Goal: Use online tool/utility

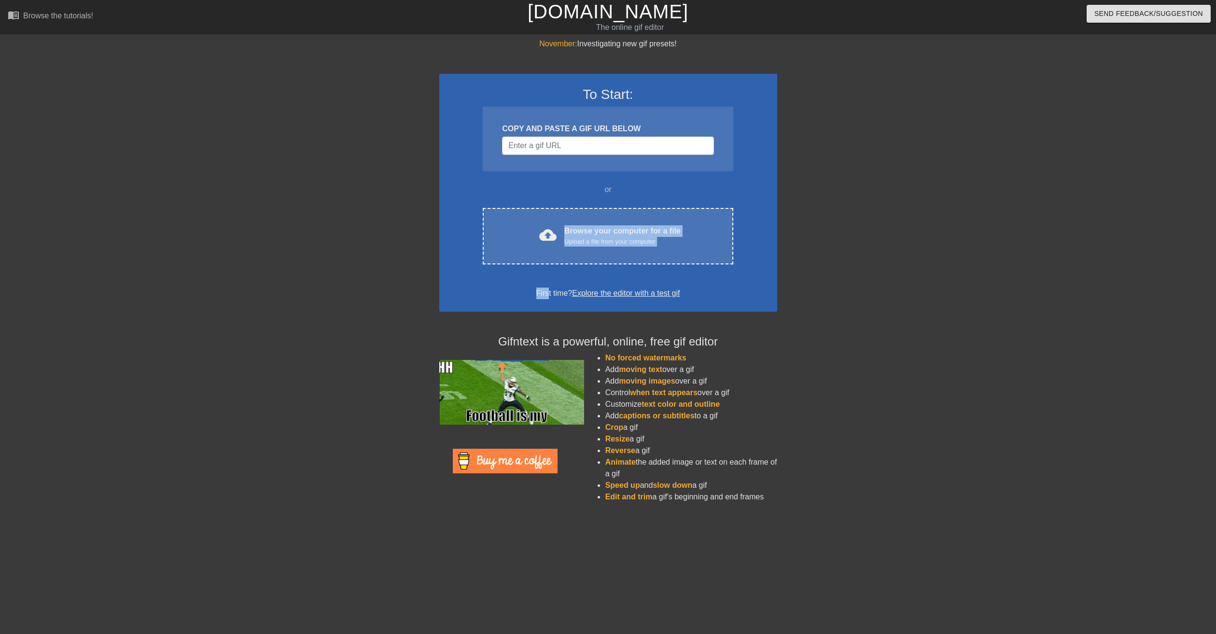
click at [547, 266] on div "To Start: COPY AND PASTE A GIF URL BELOW or cloud_upload Browse your computer f…" at bounding box center [608, 193] width 338 height 238
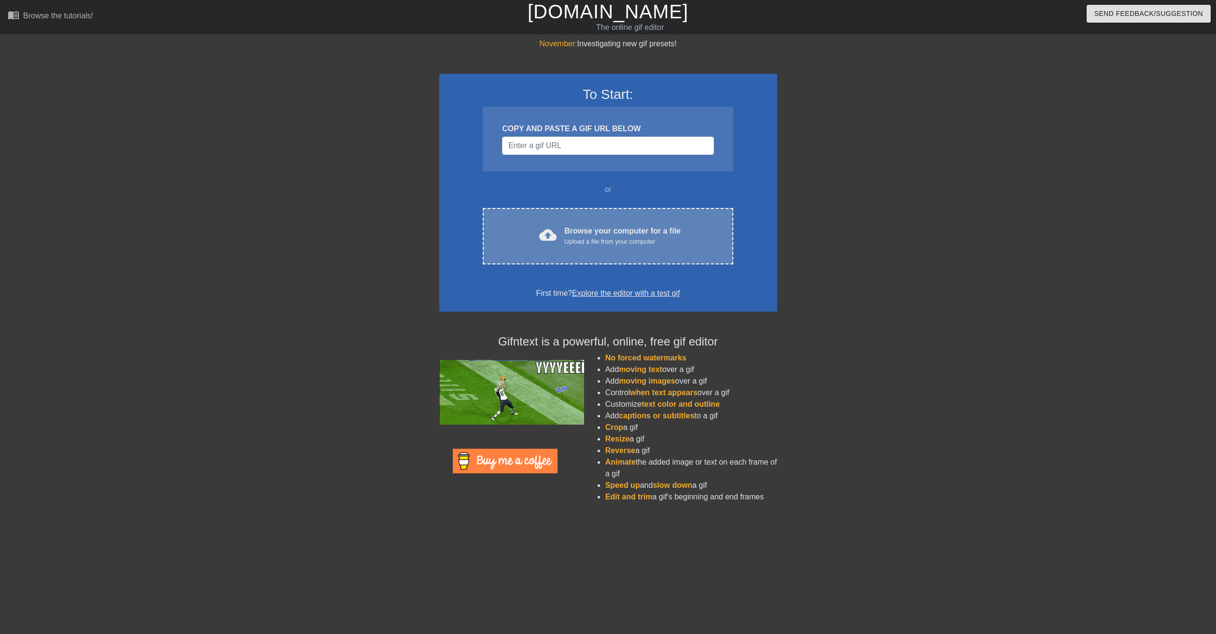
click at [552, 260] on div "cloud_upload Browse your computer for a file Upload a file from your computer C…" at bounding box center [608, 236] width 250 height 56
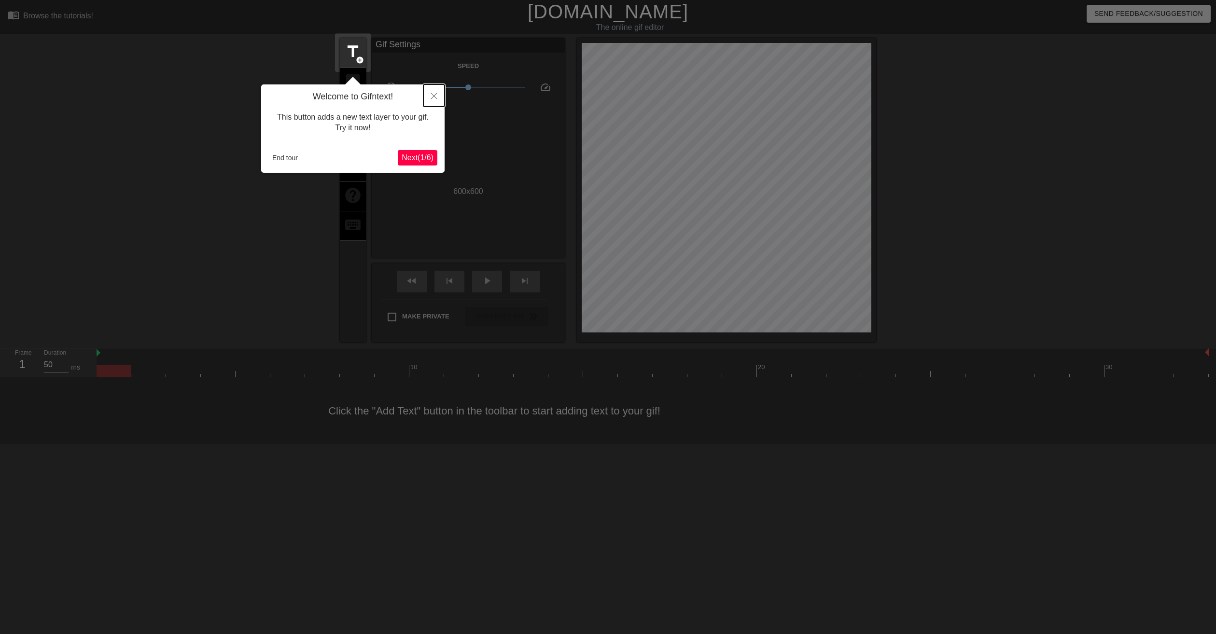
click at [427, 99] on button "Close" at bounding box center [433, 95] width 21 height 22
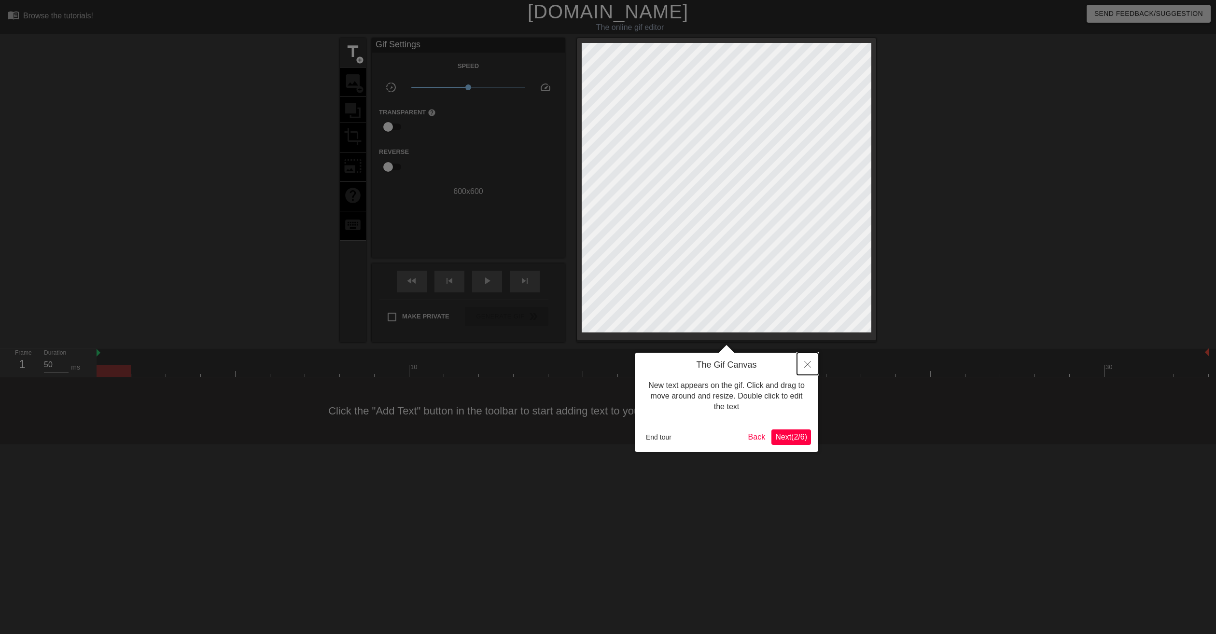
click at [801, 365] on button "Close" at bounding box center [807, 364] width 21 height 22
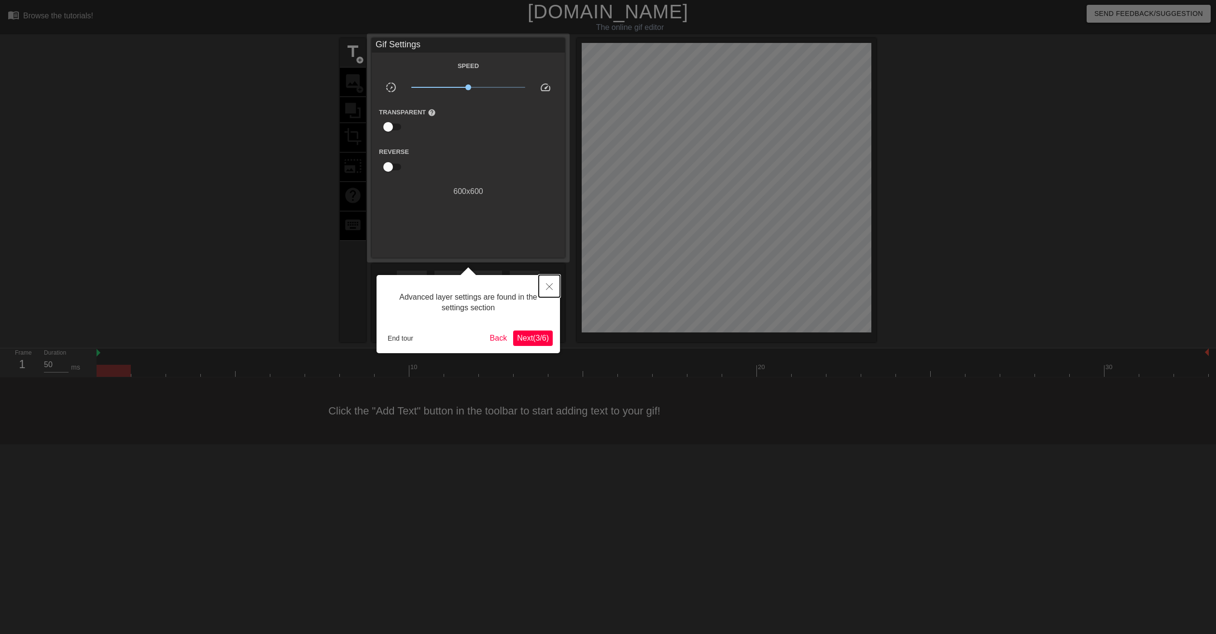
click at [546, 282] on button "Close" at bounding box center [549, 286] width 21 height 22
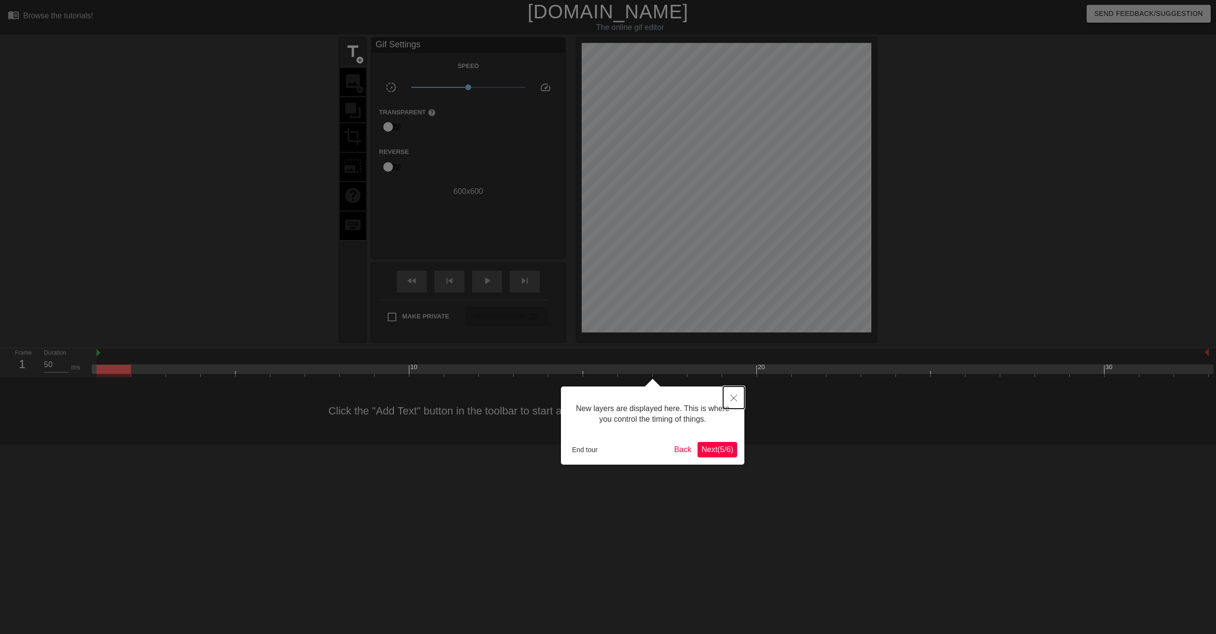
click at [731, 398] on icon "Close" at bounding box center [734, 398] width 7 height 7
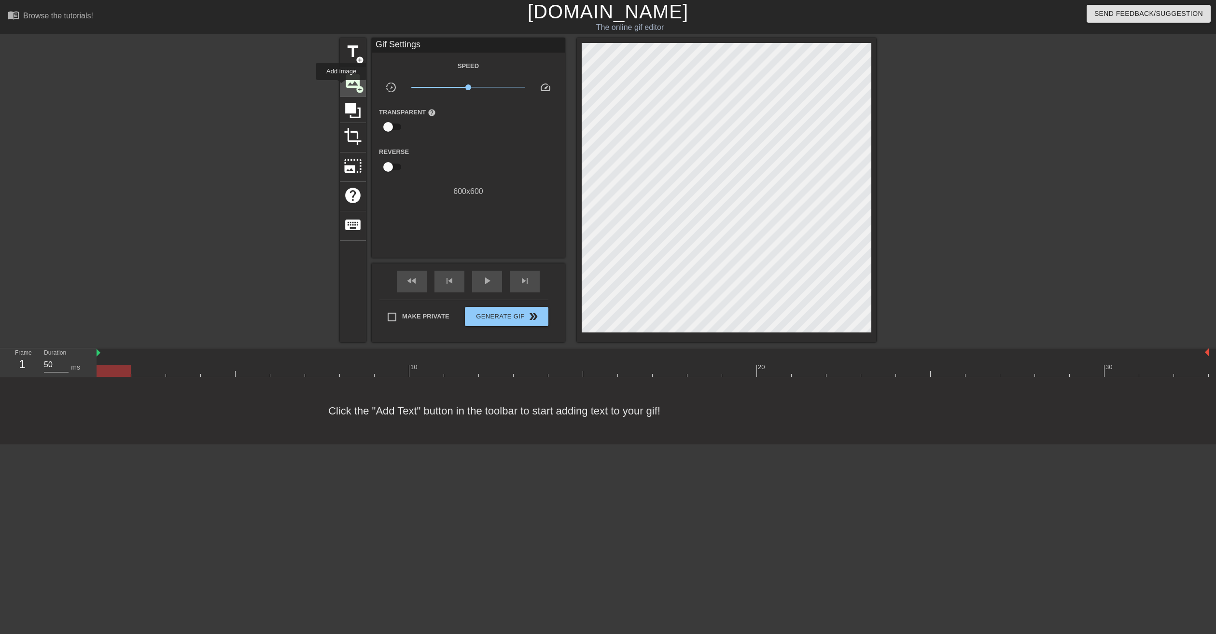
click at [341, 87] on div "image add_circle" at bounding box center [353, 82] width 26 height 29
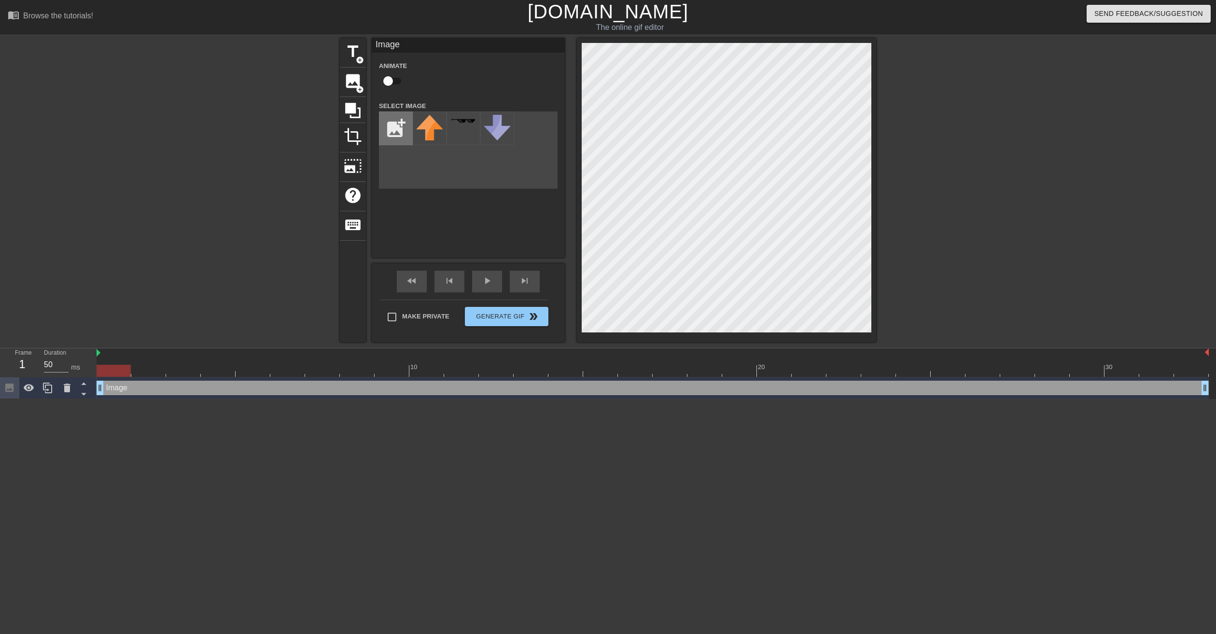
click at [397, 116] on input "file" at bounding box center [395, 128] width 33 height 33
click at [441, 131] on img at bounding box center [429, 124] width 27 height 18
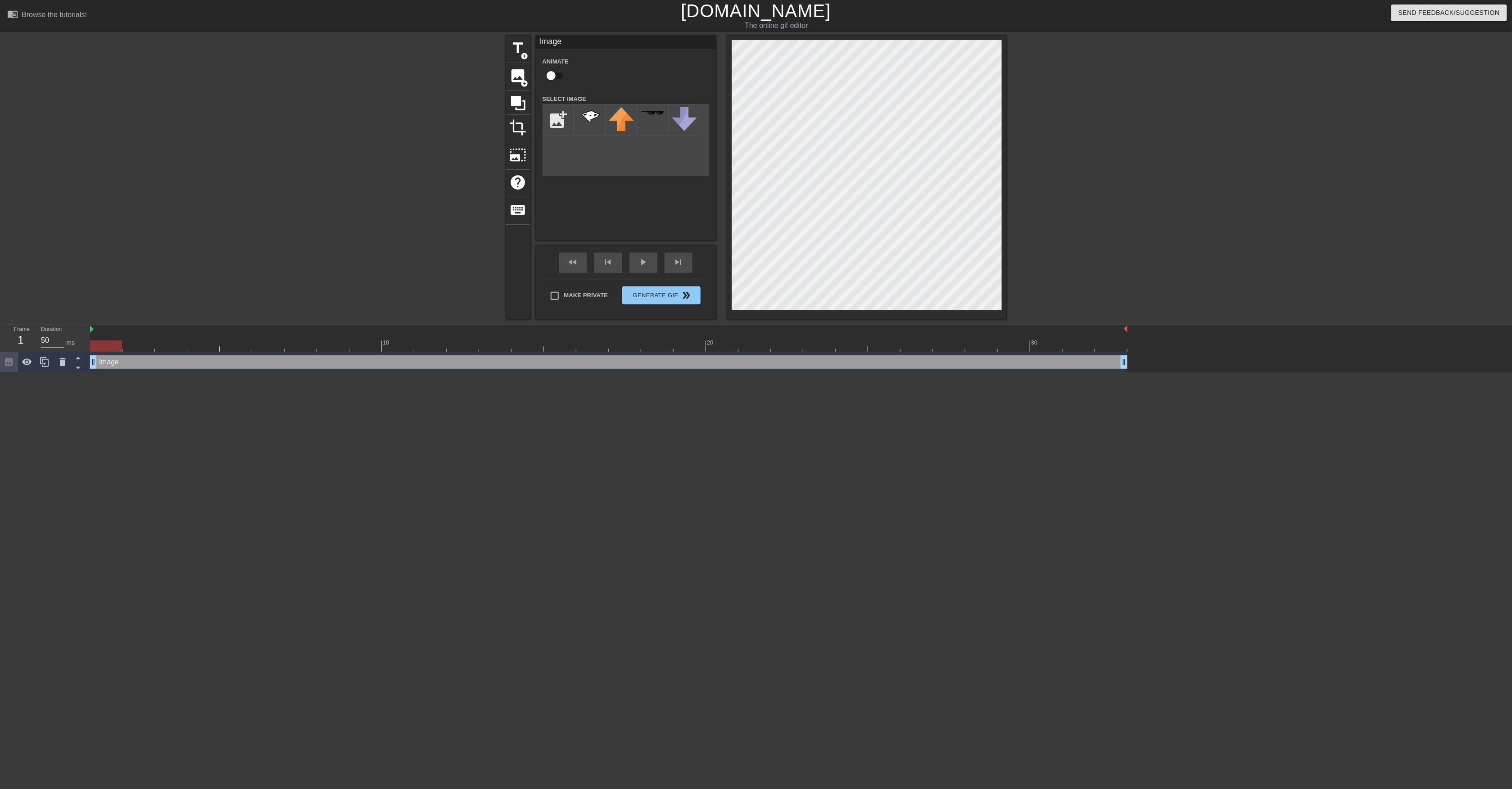
click at [833, 372] on html "menu_book Browse the tutorials! [DOMAIN_NAME] The online gif editor Send Feedba…" at bounding box center [756, 186] width 1512 height 372
click at [565, 121] on input "file" at bounding box center [558, 119] width 31 height 31
type input "C:\fakepath\image_2025-08-18_164211843.png"
click at [591, 125] on div at bounding box center [590, 120] width 32 height 32
click at [590, 119] on img at bounding box center [590, 116] width 25 height 17
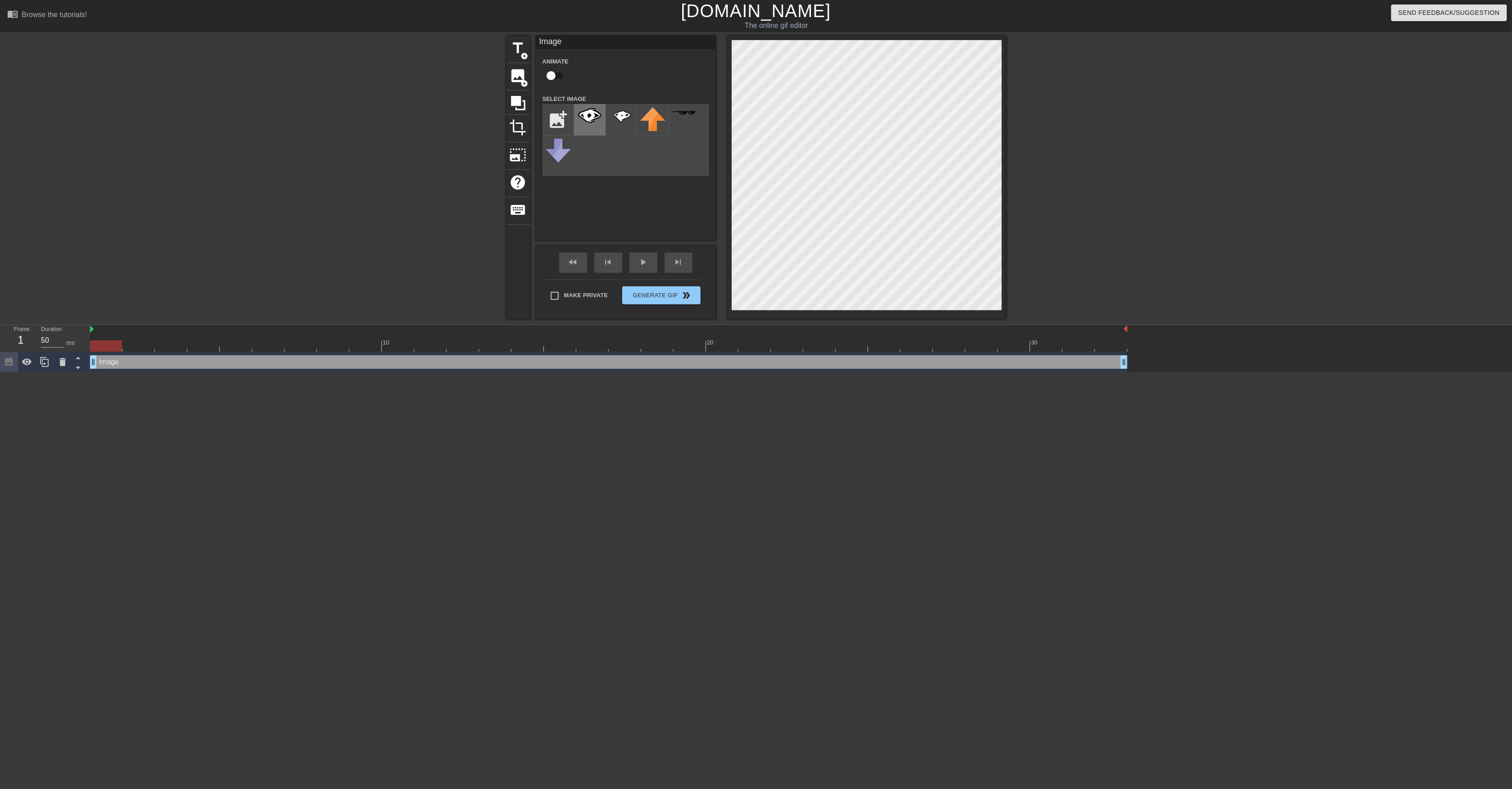
click at [584, 110] on img at bounding box center [590, 116] width 25 height 17
click at [680, 51] on div "title add_circle image add_circle crop photo_size_select_large help keyboard Im…" at bounding box center [756, 177] width 500 height 284
click at [615, 97] on div "title add_circle image add_circle crop photo_size_select_large help keyboard Im…" at bounding box center [756, 177] width 500 height 284
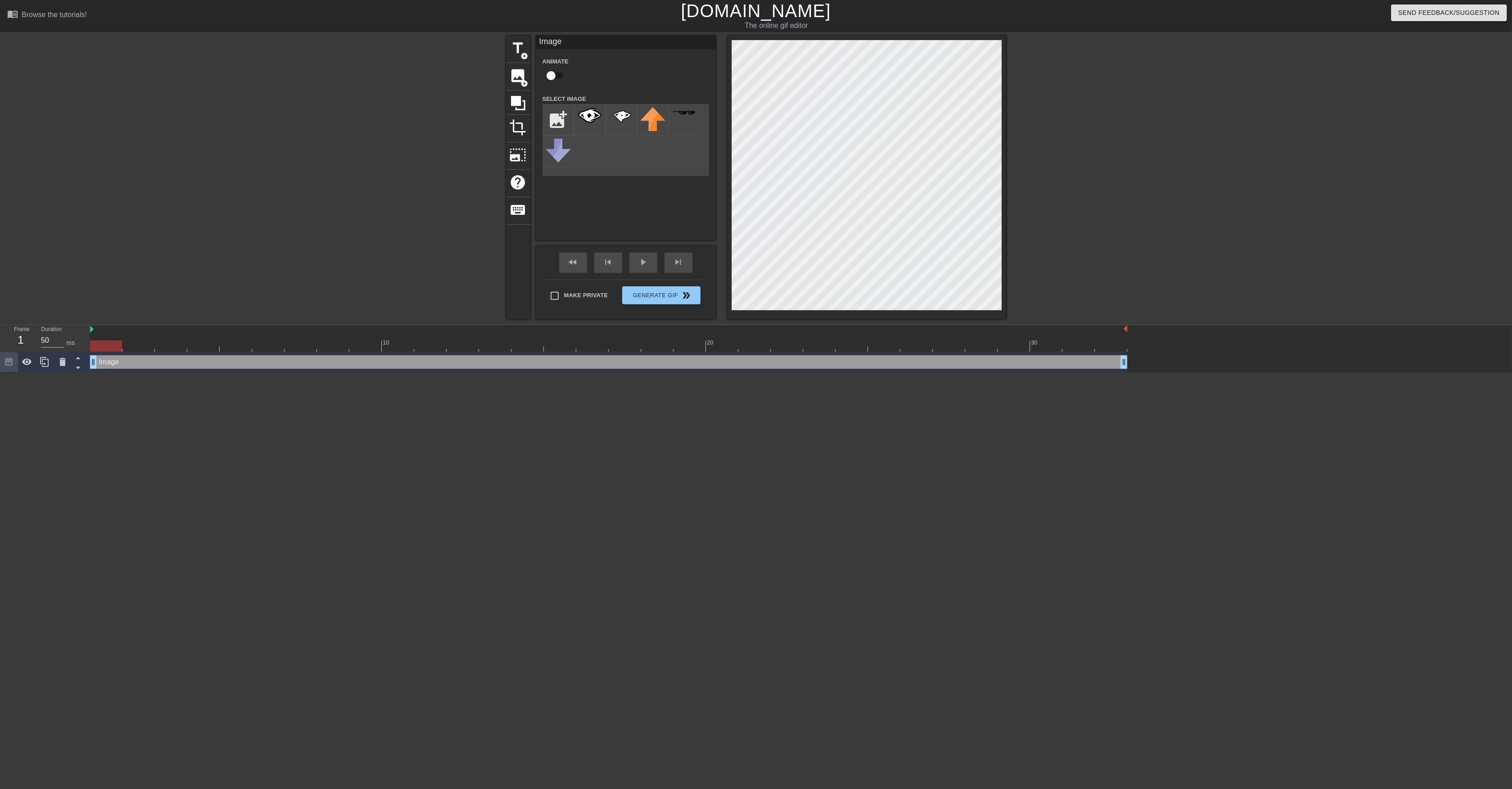
click at [726, 13] on div "menu_book Browse the tutorials! [DOMAIN_NAME] The online gif editor Send Feedba…" at bounding box center [756, 186] width 1512 height 372
click at [716, 90] on div "title add_circle image add_circle crop photo_size_select_large help keyboard Im…" at bounding box center [756, 177] width 500 height 284
click at [918, 33] on div "menu_book Browse the tutorials! [DOMAIN_NAME] The online gif editor Send Feedba…" at bounding box center [756, 186] width 1512 height 372
click at [820, 35] on div "menu_book Browse the tutorials! [DOMAIN_NAME] The online gif editor Send Feedba…" at bounding box center [756, 186] width 1512 height 372
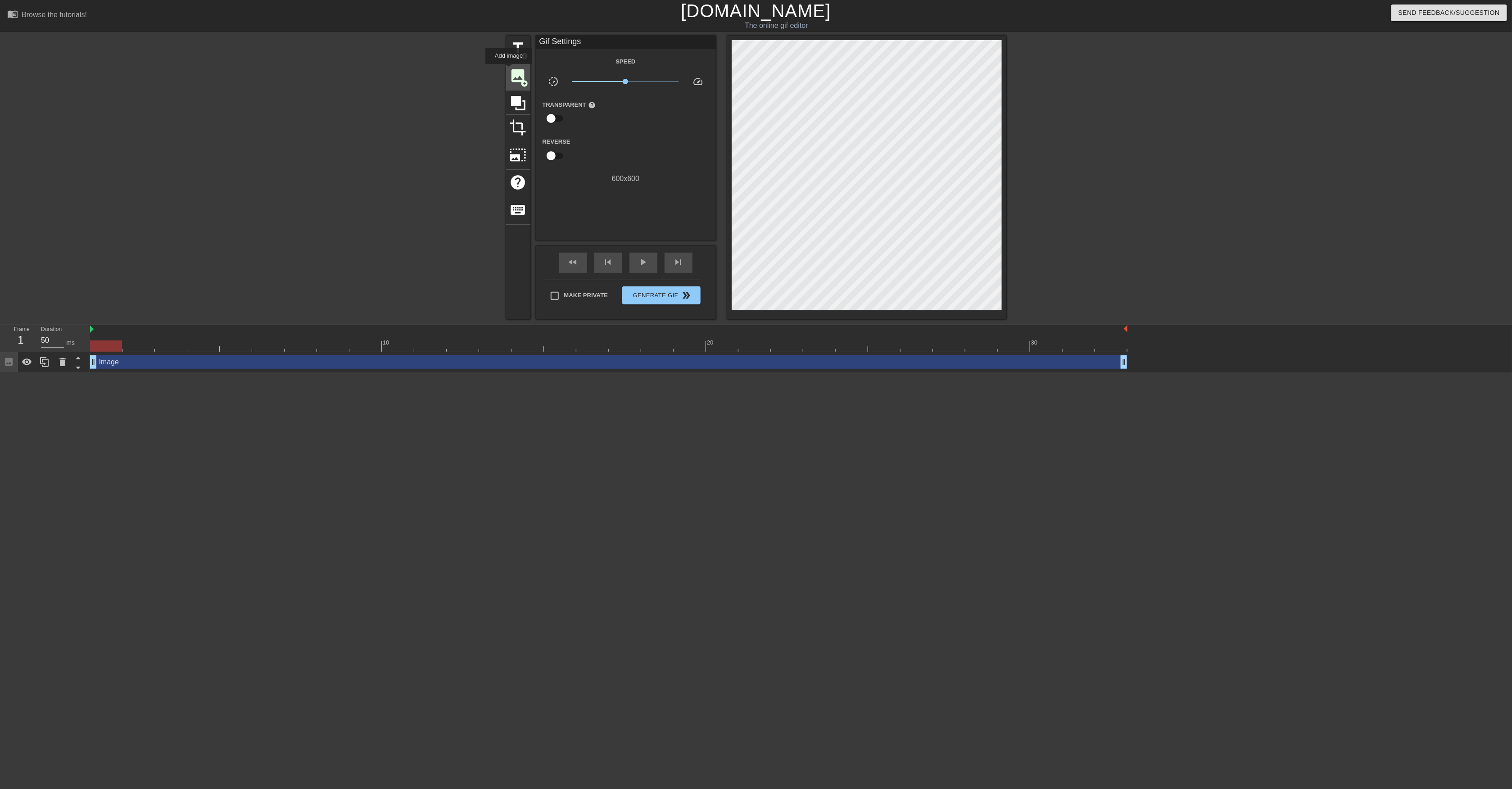
click at [509, 70] on div "image add_circle" at bounding box center [519, 76] width 24 height 27
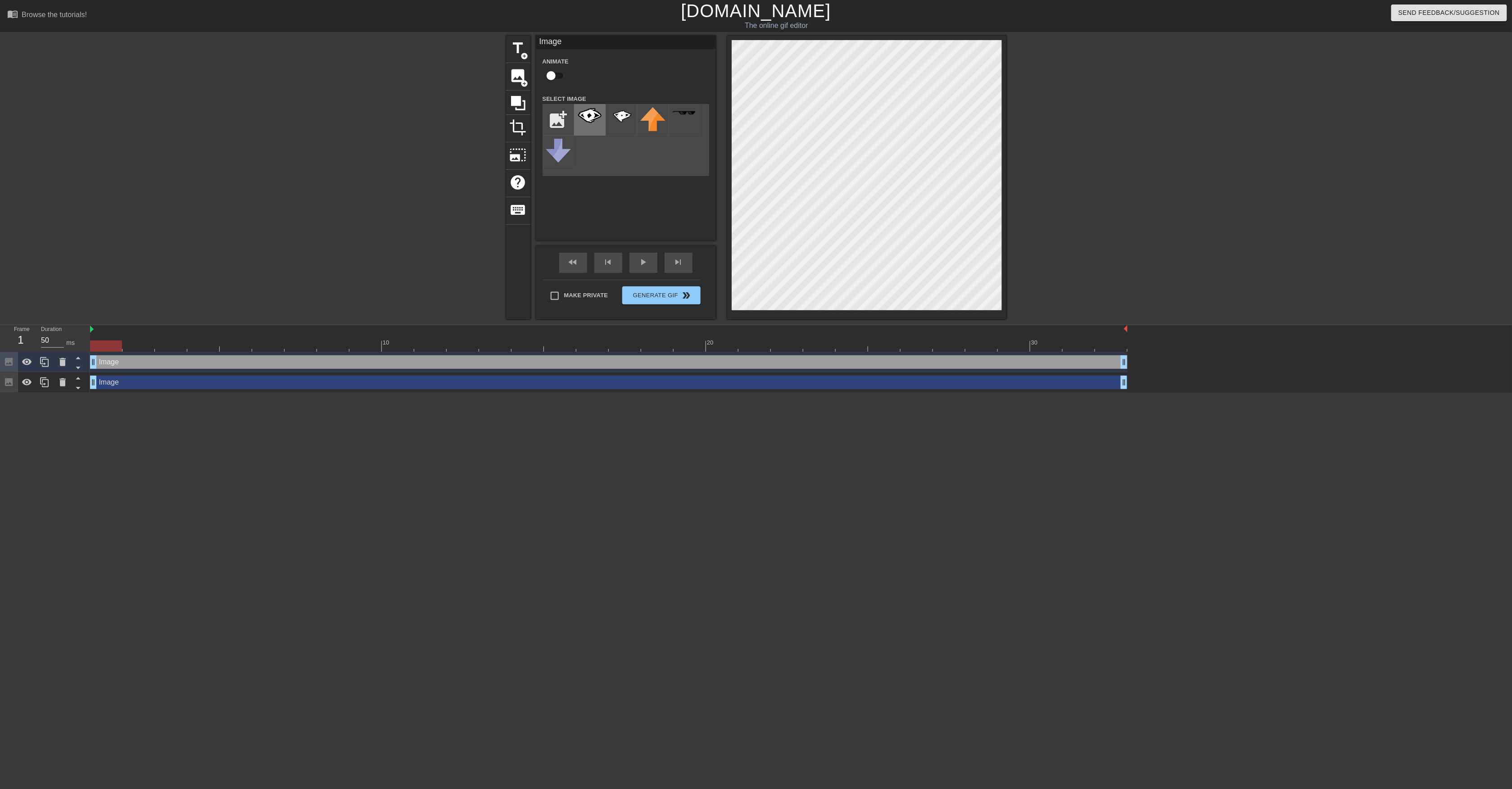
click at [590, 117] on img at bounding box center [590, 116] width 25 height 17
click at [1099, 186] on div at bounding box center [1085, 171] width 135 height 270
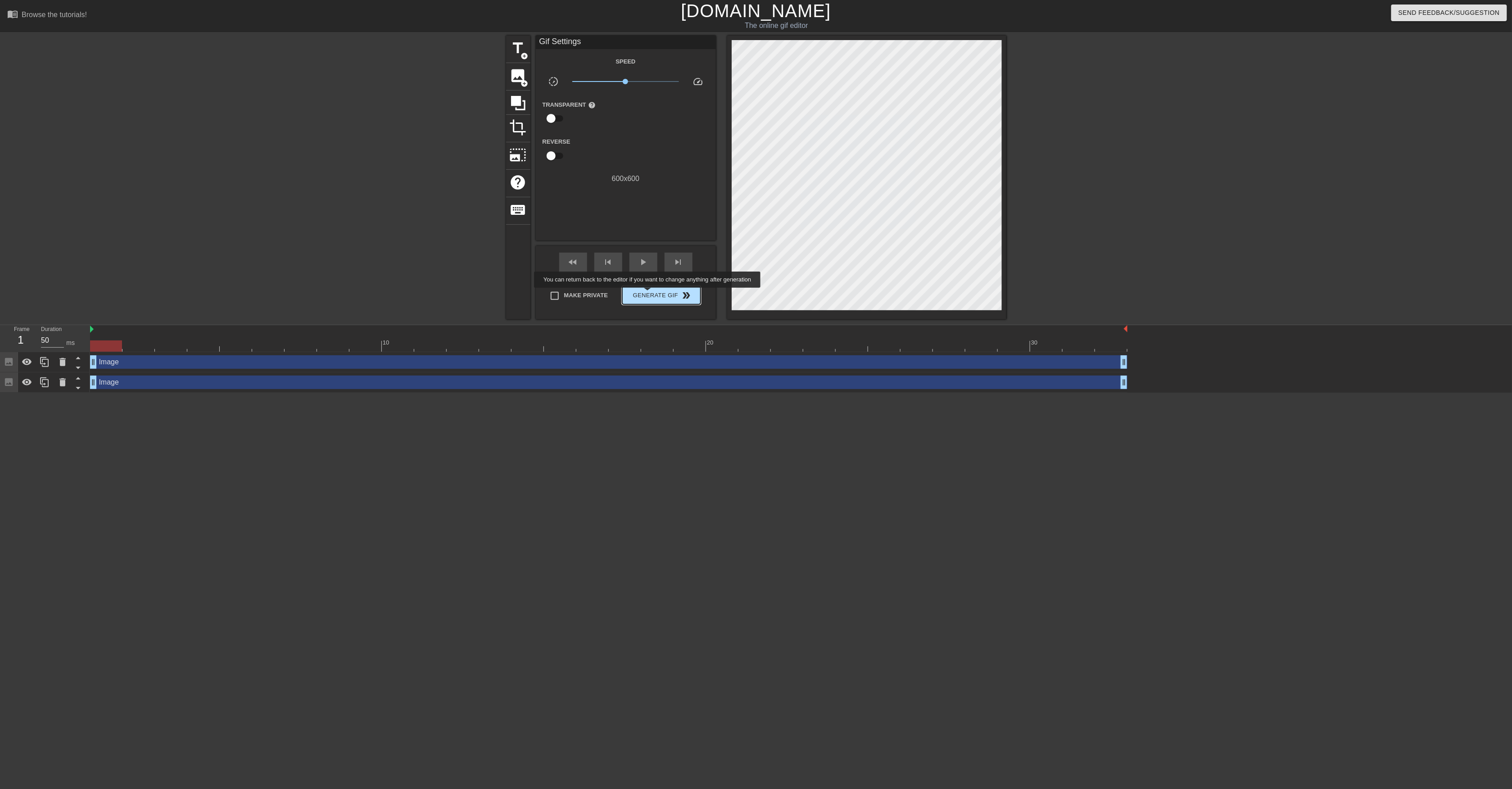
click at [648, 294] on span "Generate Gif double_arrow" at bounding box center [661, 296] width 71 height 11
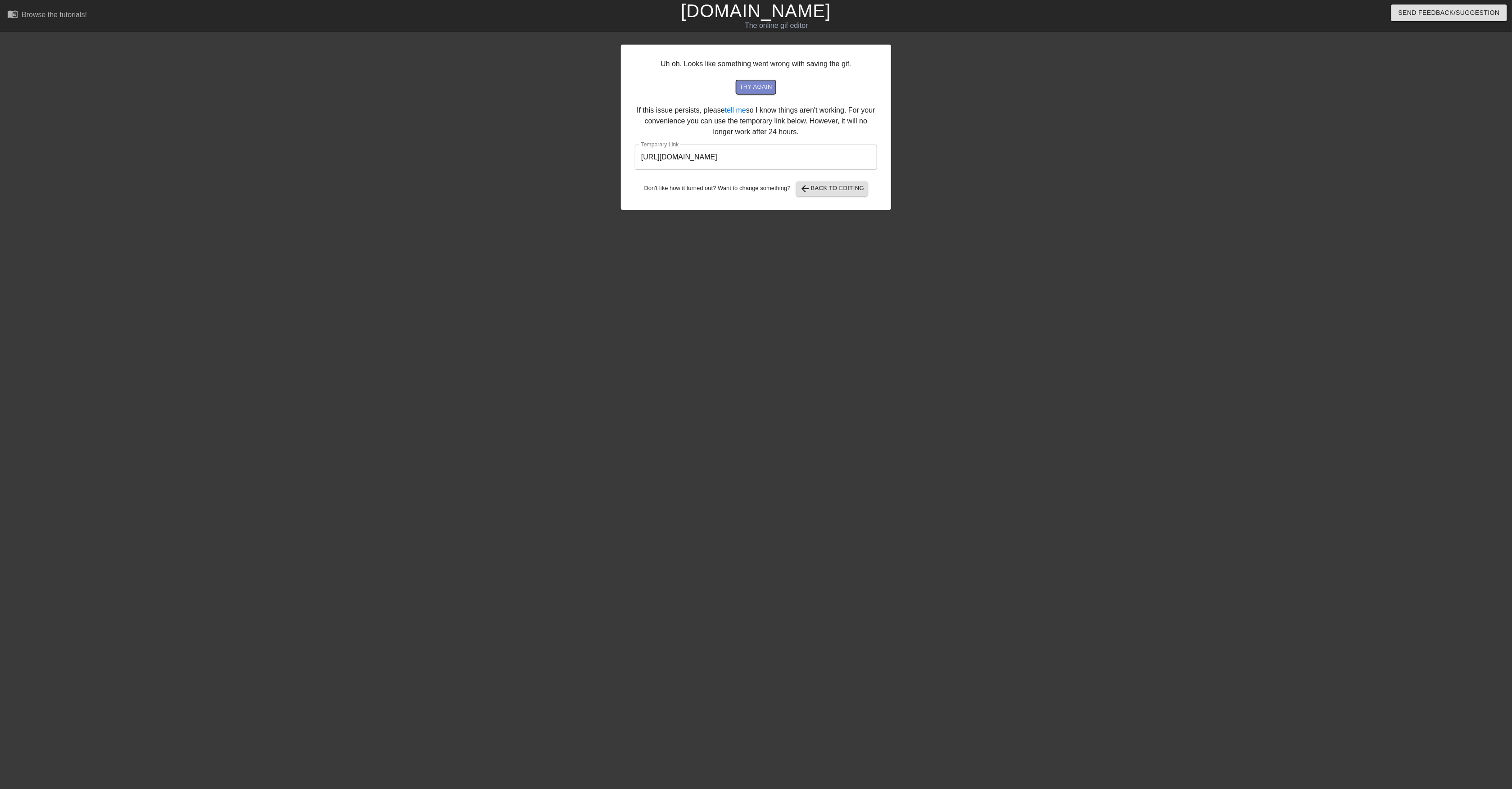
click at [759, 92] on button "try again" at bounding box center [756, 87] width 39 height 14
